Goal: Task Accomplishment & Management: Manage account settings

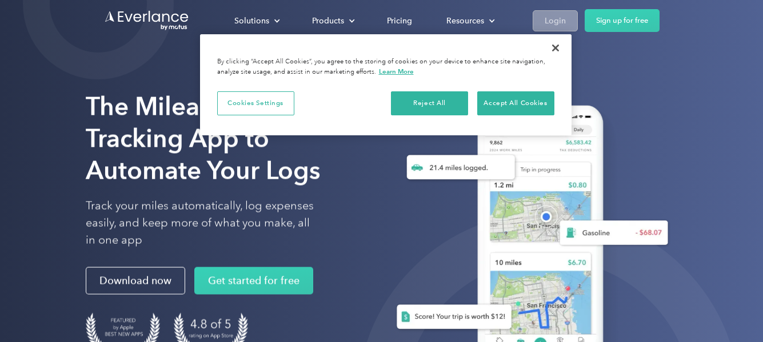
click at [562, 19] on div "Login" at bounding box center [555, 21] width 21 height 14
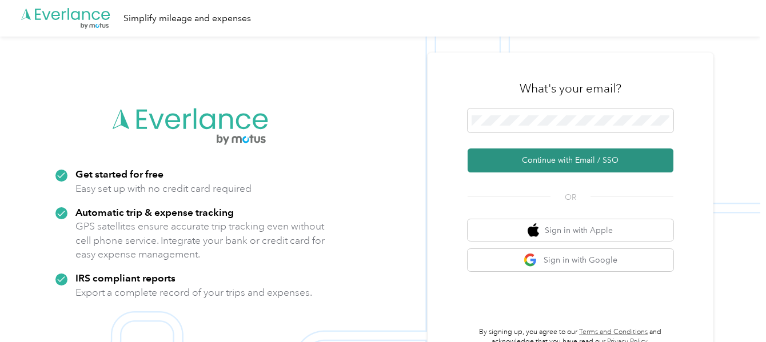
click at [549, 150] on button "Continue with Email / SSO" at bounding box center [570, 161] width 206 height 24
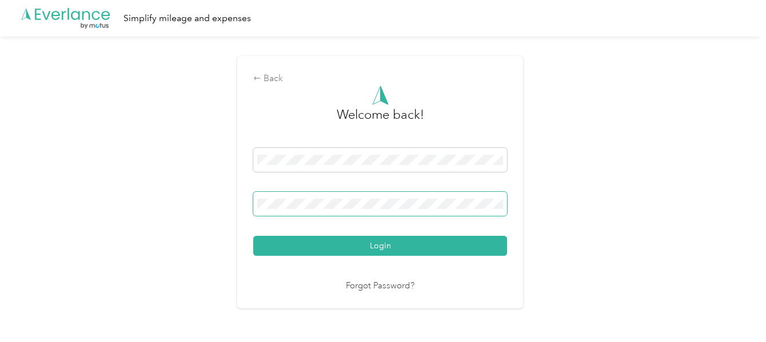
click at [330, 209] on span at bounding box center [380, 204] width 254 height 24
